Goal: Task Accomplishment & Management: Complete application form

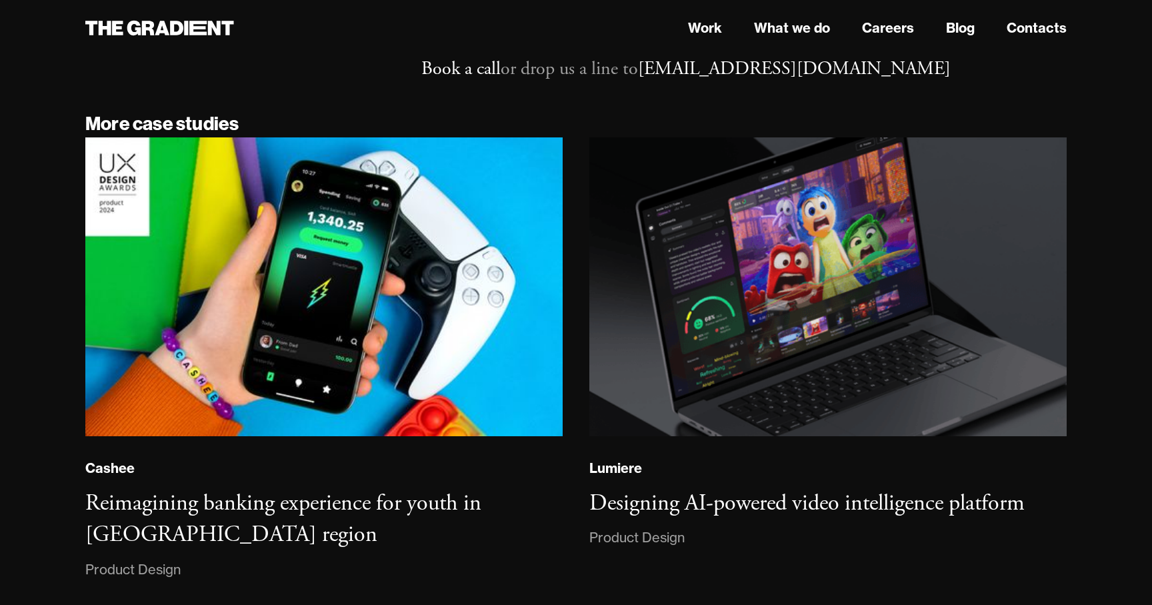
scroll to position [10327, 0]
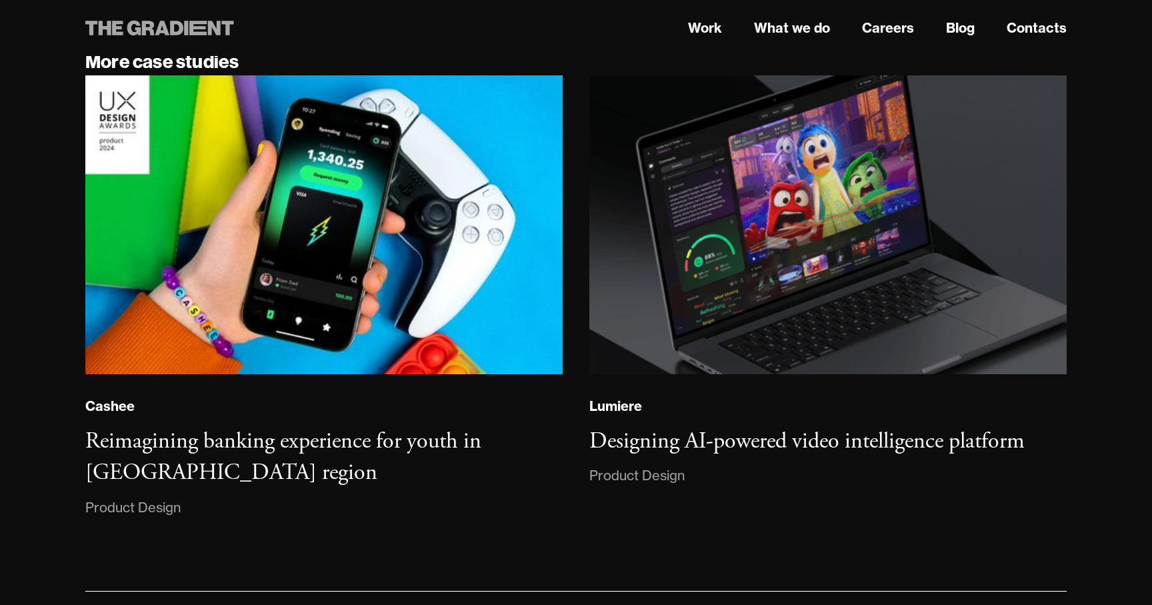
click at [127, 22] on icon at bounding box center [159, 28] width 149 height 24
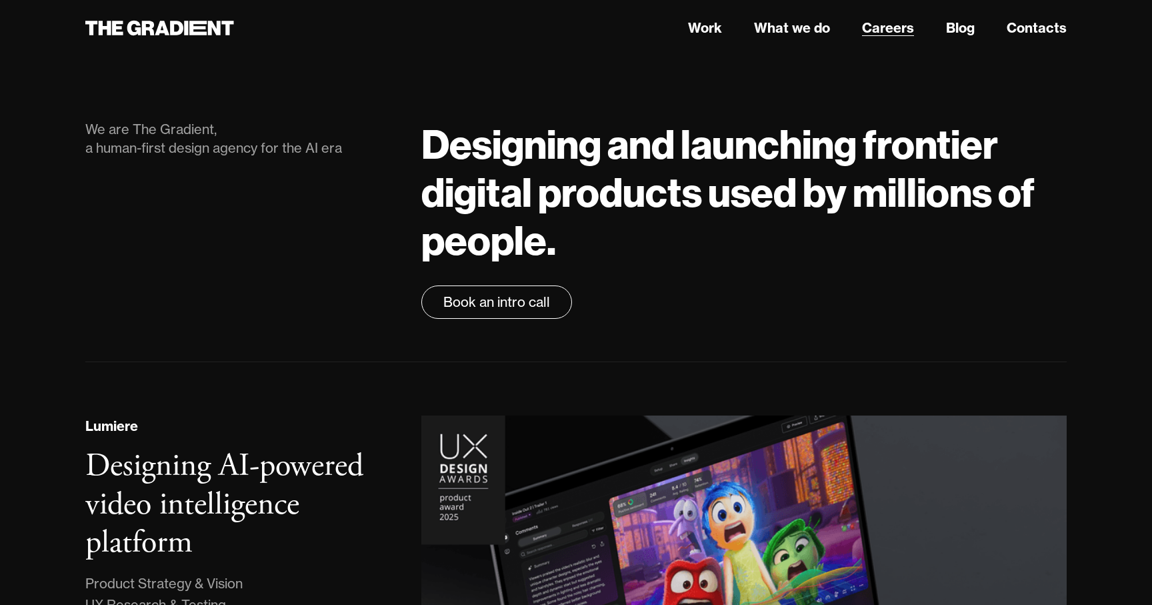
click at [885, 30] on link "Careers" at bounding box center [888, 28] width 52 height 20
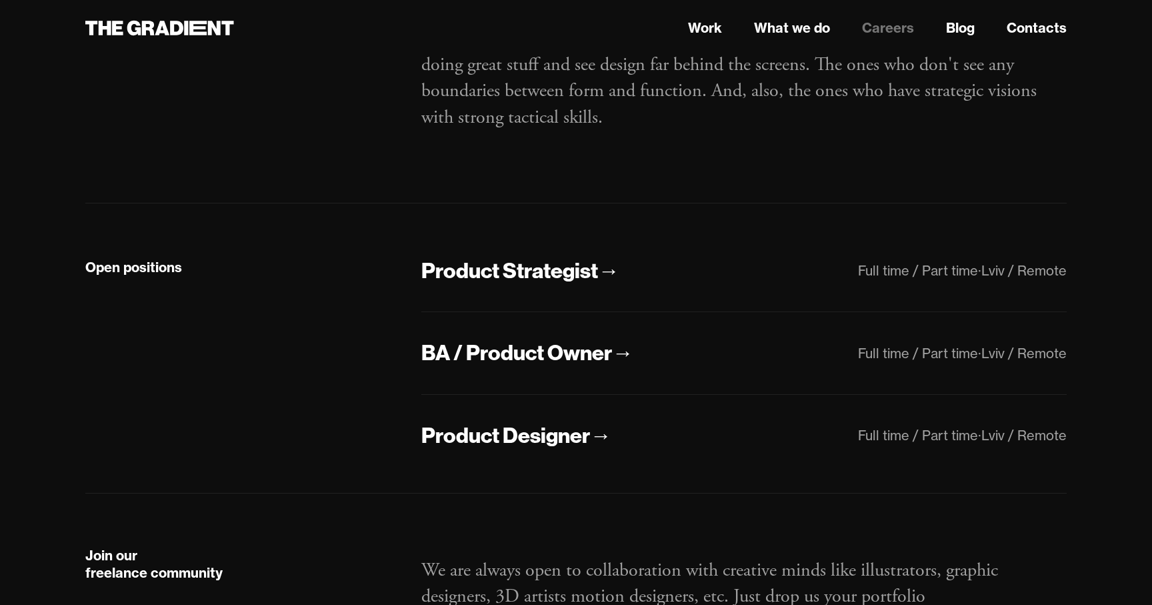
scroll to position [182, 0]
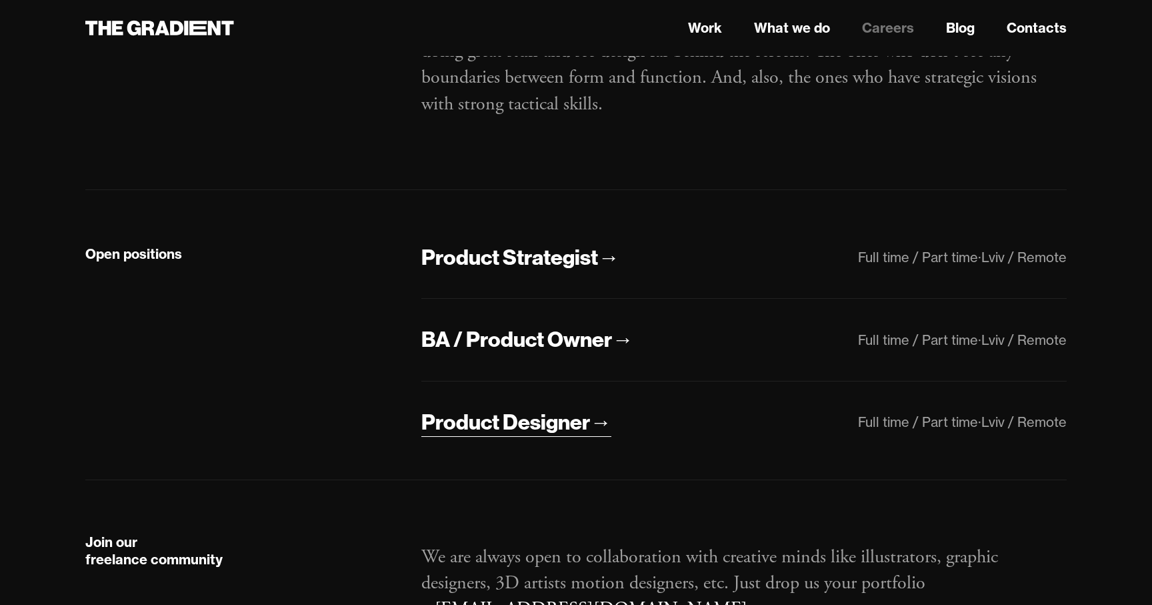
click at [551, 417] on div "Product Designer" at bounding box center [505, 422] width 169 height 28
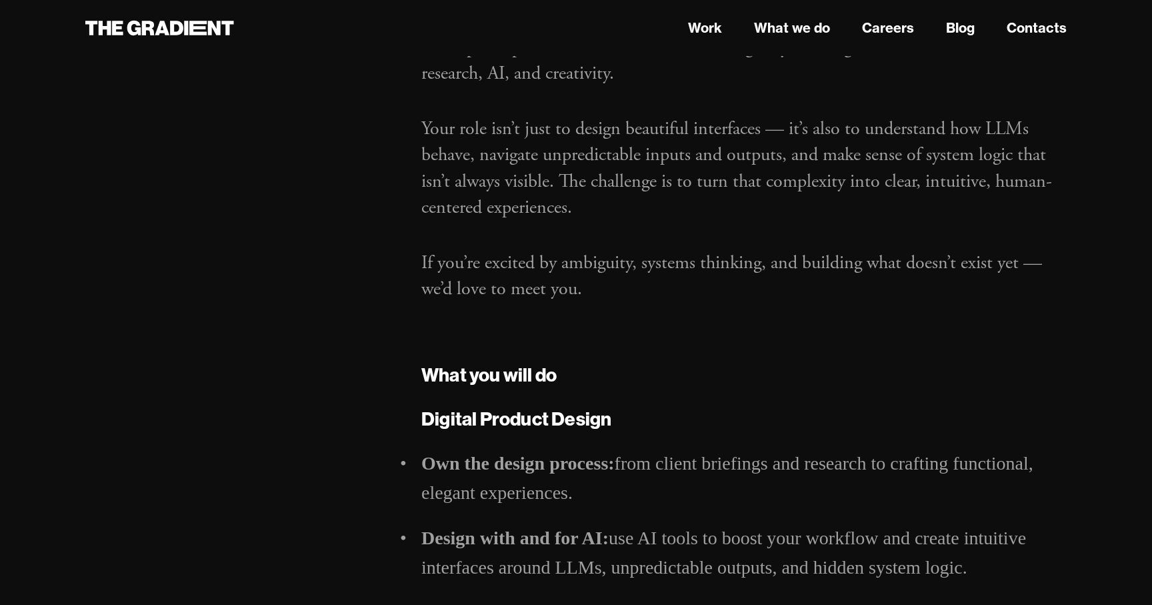
scroll to position [170, 0]
